Goal: Task Accomplishment & Management: Use online tool/utility

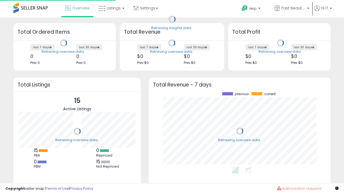
scroll to position [75, 171]
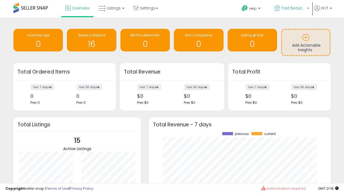
click at [292, 9] on span "Fast Beauty ([GEOGRAPHIC_DATA])" at bounding box center [294, 7] width 24 height 5
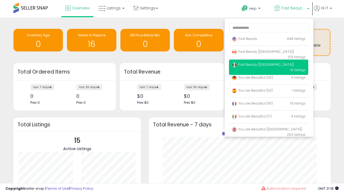
click at [269, 117] on span "You are Beautiful (IT)" at bounding box center [252, 116] width 40 height 5
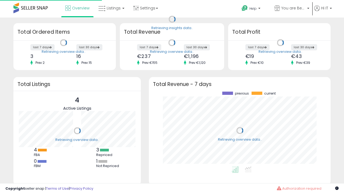
scroll to position [75, 171]
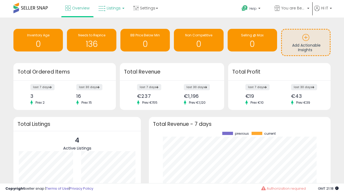
click at [111, 8] on span "Listings" at bounding box center [114, 7] width 14 height 5
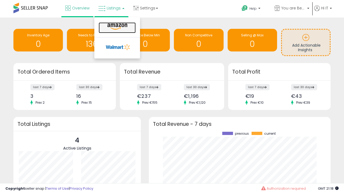
click at [117, 27] on icon at bounding box center [117, 26] width 23 height 7
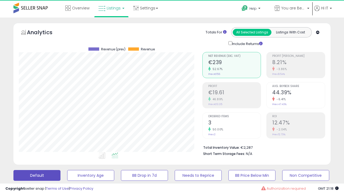
scroll to position [110, 184]
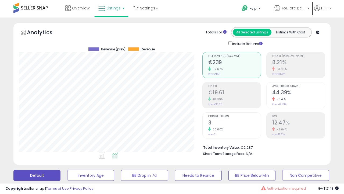
click at [67, 170] on button "All_Inventory" at bounding box center [90, 175] width 47 height 11
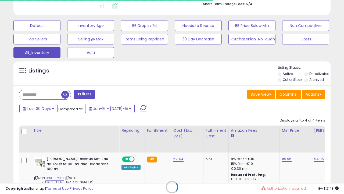
scroll to position [0, 4]
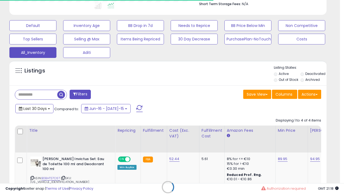
click at [34, 108] on span "Last 30 Days" at bounding box center [34, 108] width 23 height 5
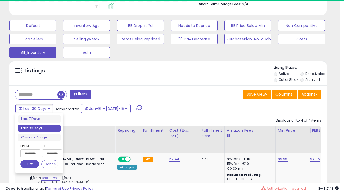
click at [39, 128] on li "Last 30 Days" at bounding box center [39, 128] width 43 height 7
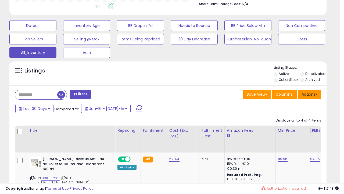
click at [310, 94] on button "Actions" at bounding box center [309, 94] width 23 height 9
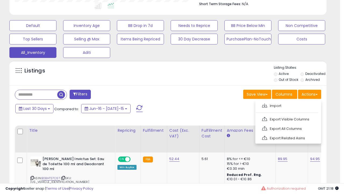
click at [288, 128] on link "Export All Columns" at bounding box center [288, 128] width 59 height 8
